Goal: Task Accomplishment & Management: Complete application form

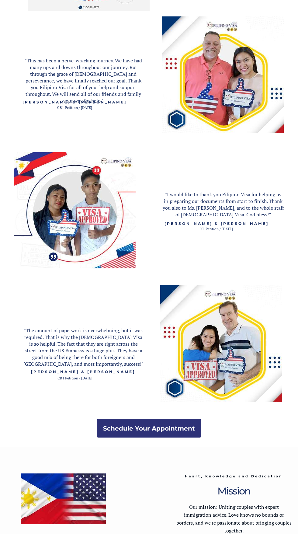
scroll to position [882, 0]
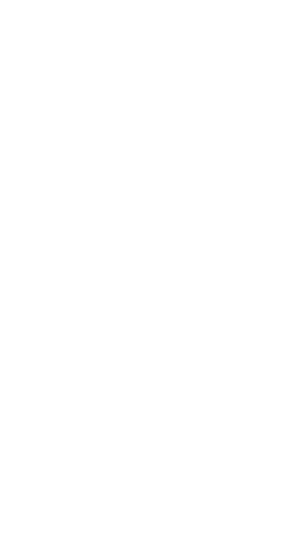
scroll to position [330, 0]
